Goal: Transaction & Acquisition: Purchase product/service

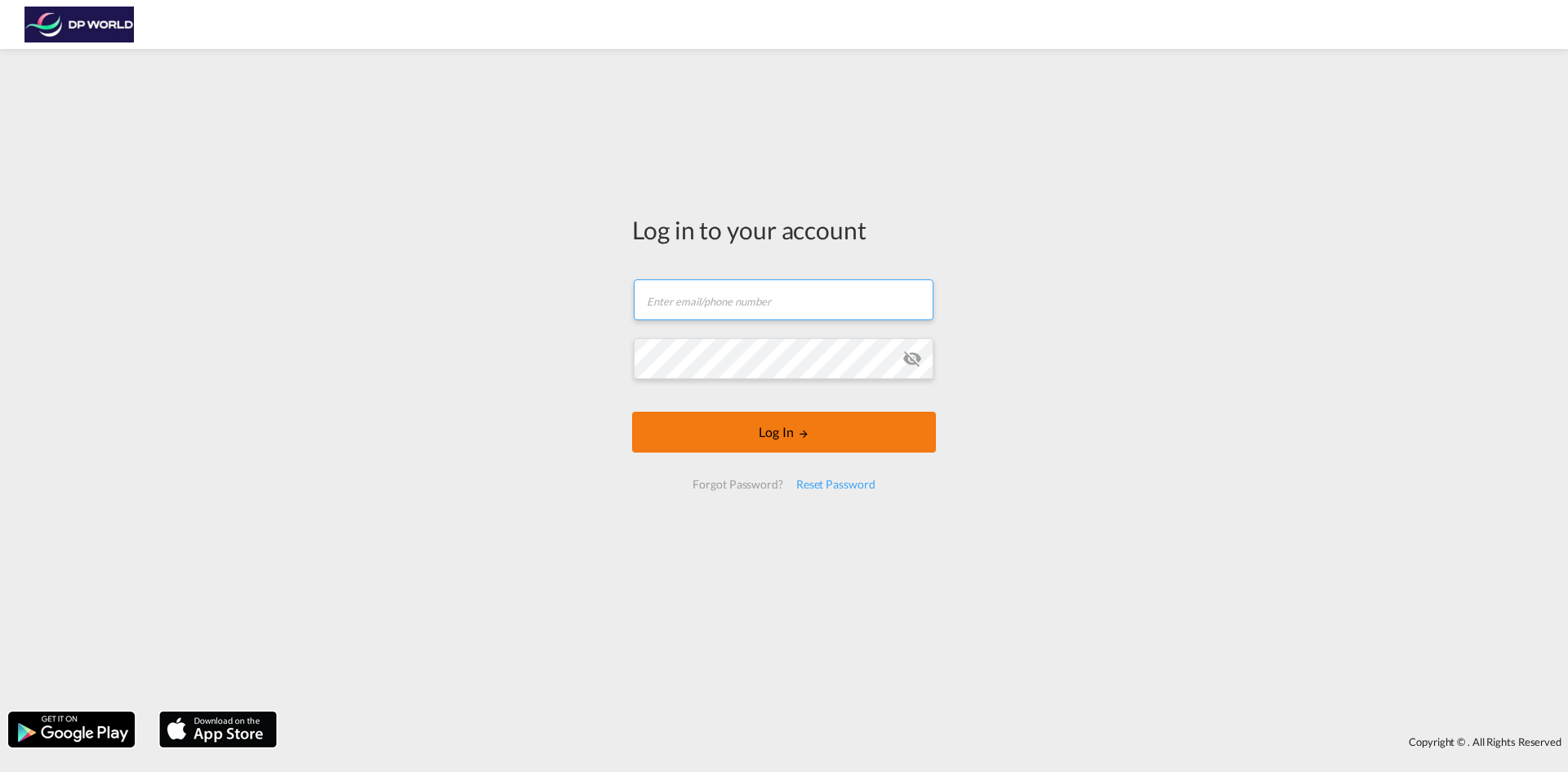
type input "[PERSON_NAME][EMAIL_ADDRESS][PERSON_NAME][DOMAIN_NAME]"
click at [747, 441] on button "Log In" at bounding box center [784, 432] width 303 height 41
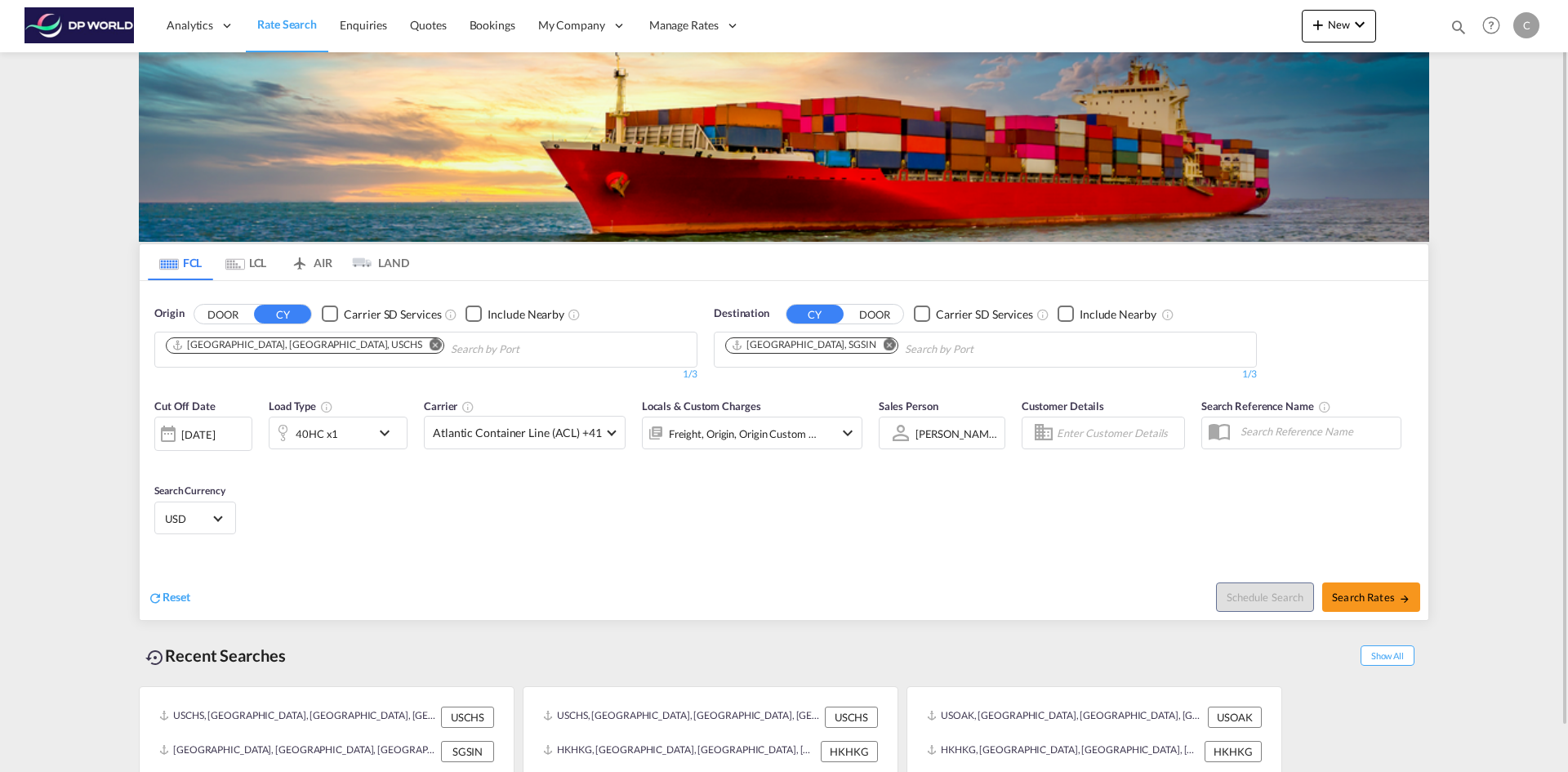
click at [942, 346] on input "Chips input." at bounding box center [982, 349] width 156 height 26
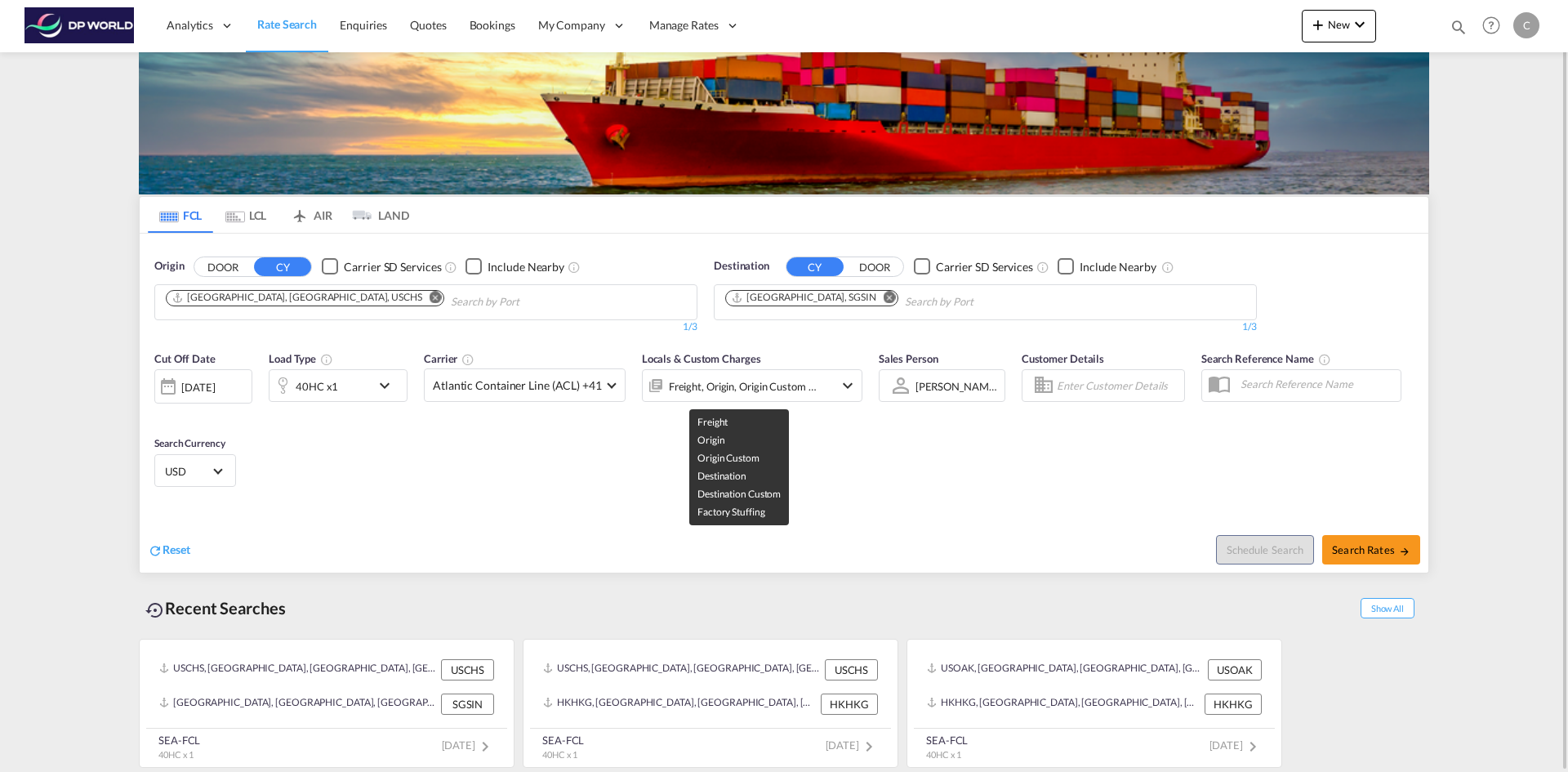
click at [809, 379] on div "Freight, Origin, Origin Custom +3" at bounding box center [743, 386] width 149 height 23
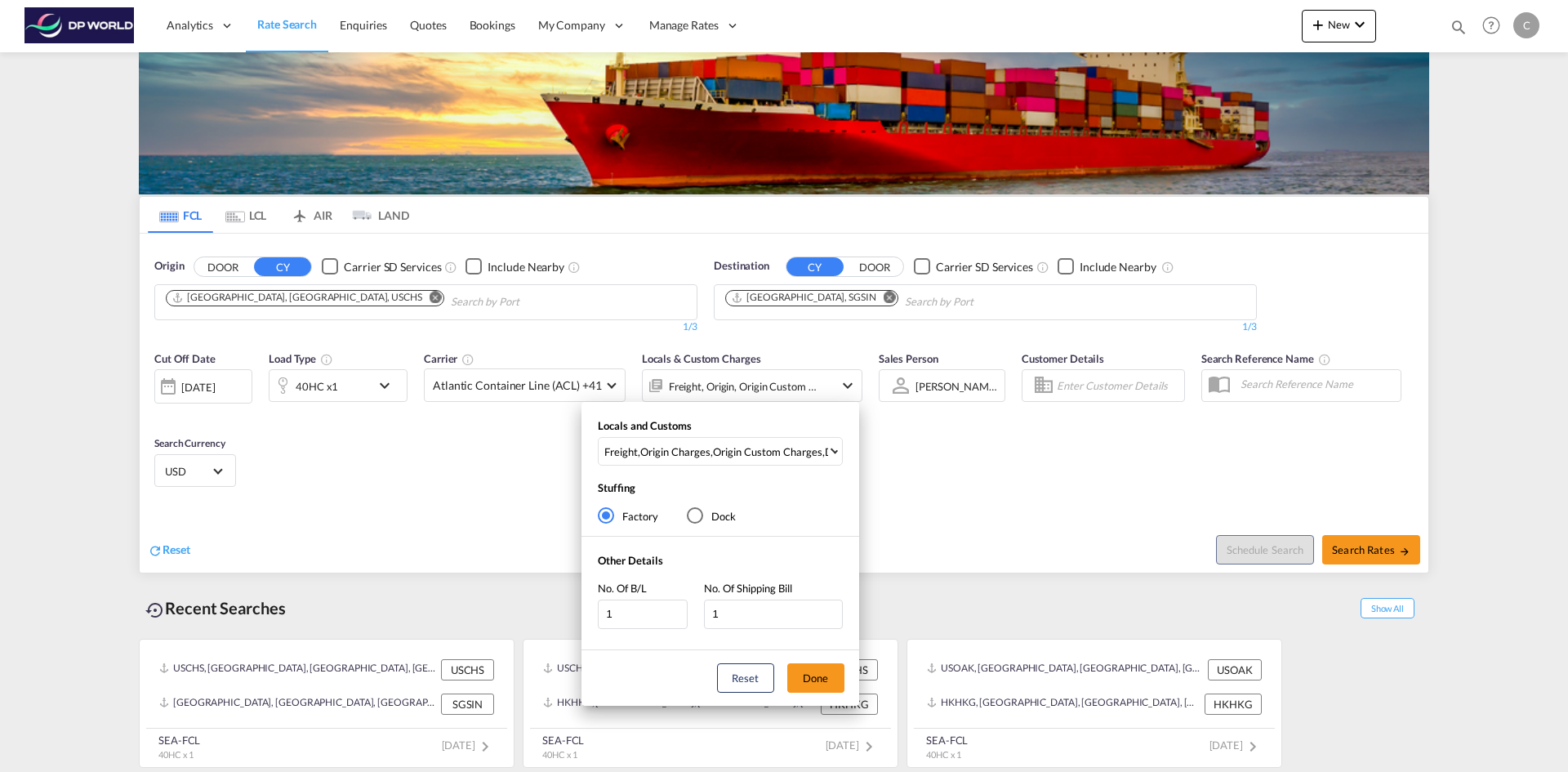
click at [1093, 430] on div "Locals and Customs Freight , Origin Charges , Origin Custom Charges , Destinati…" at bounding box center [784, 386] width 1568 height 772
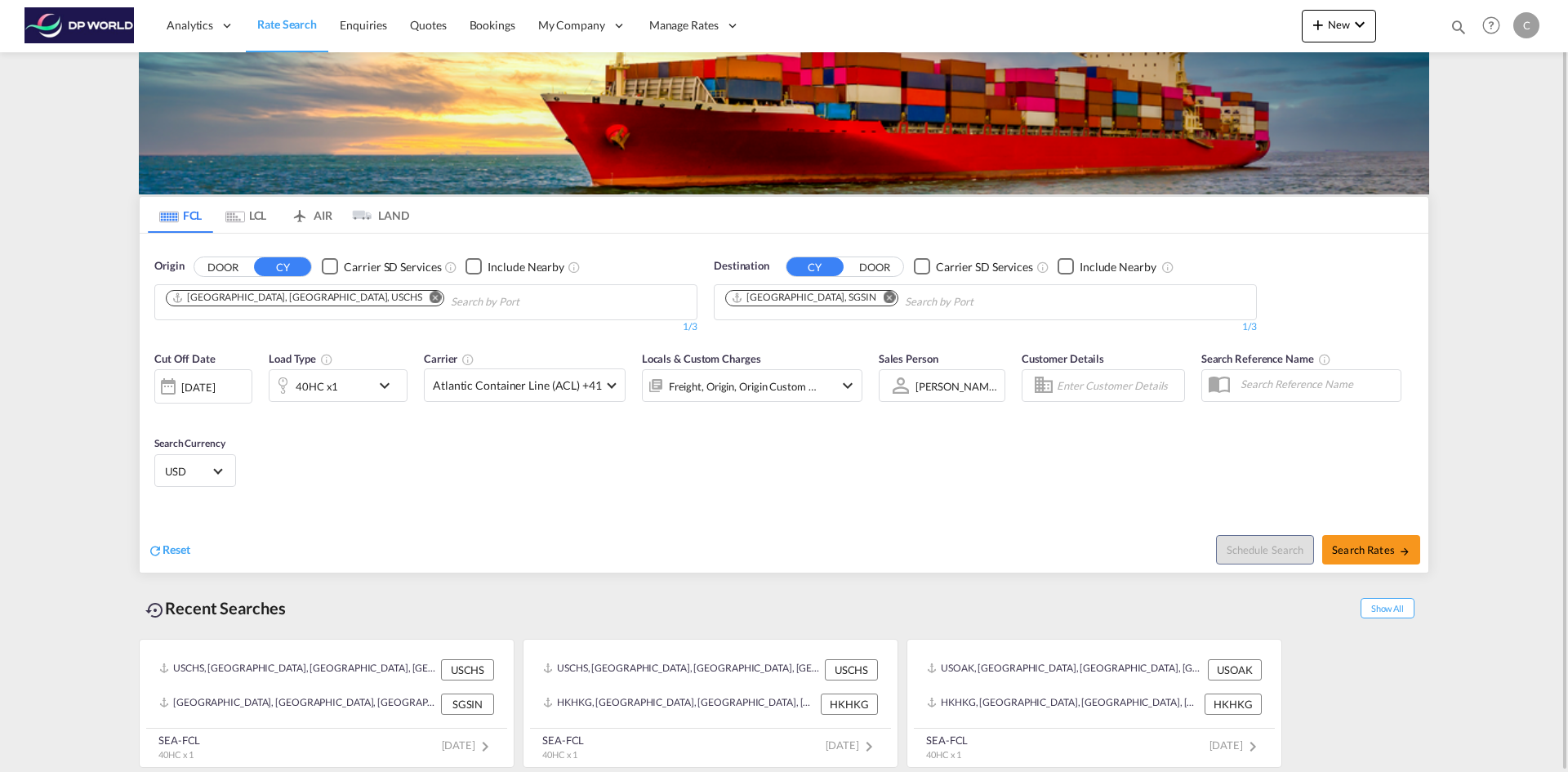
click at [1378, 564] on div "Schedule Search Search Rates" at bounding box center [1108, 541] width 640 height 63
click at [1379, 552] on span "Search Rates" at bounding box center [1372, 548] width 79 height 13
type input "USCHS to SGSIN / [DATE]"
